Goal: Transaction & Acquisition: Purchase product/service

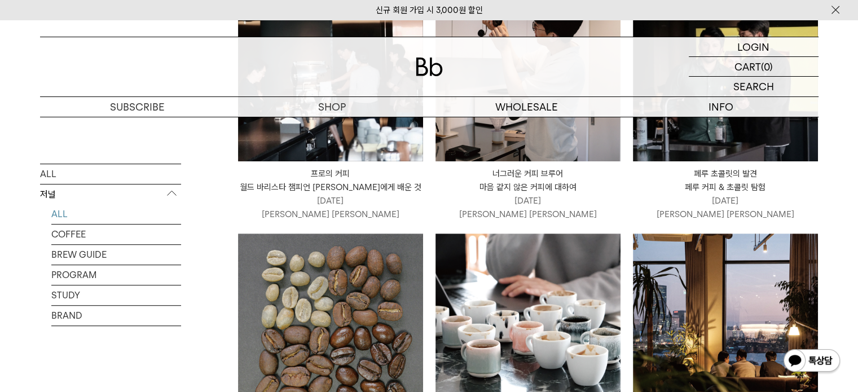
scroll to position [790, 0]
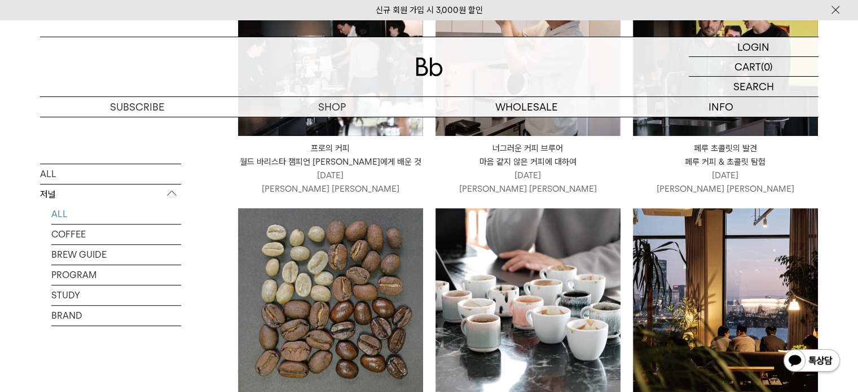
click at [323, 267] on img at bounding box center [330, 300] width 185 height 185
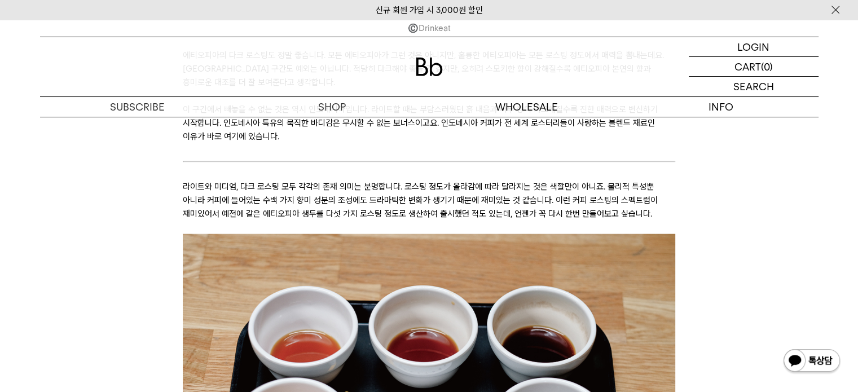
scroll to position [2765, 0]
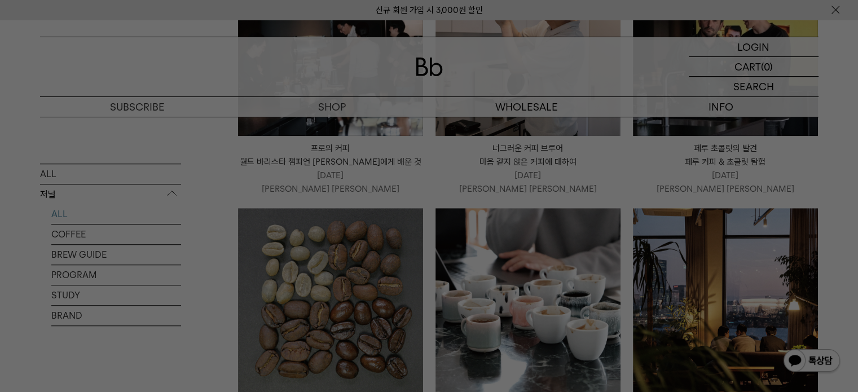
click at [366, 189] on div at bounding box center [429, 196] width 858 height 392
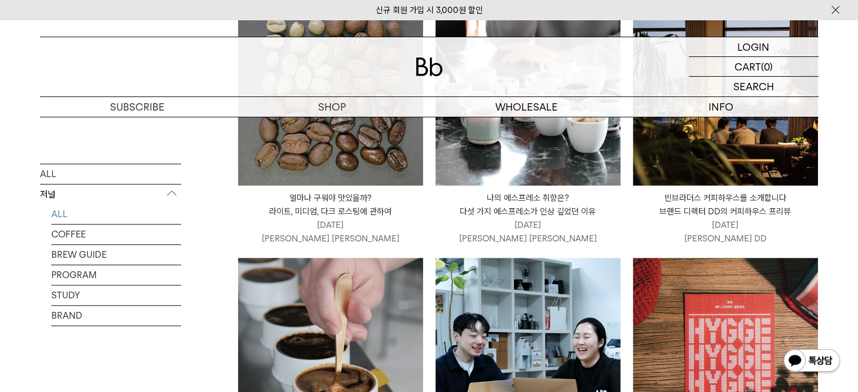
scroll to position [1129, 0]
